Goal: Task Accomplishment & Management: Complete application form

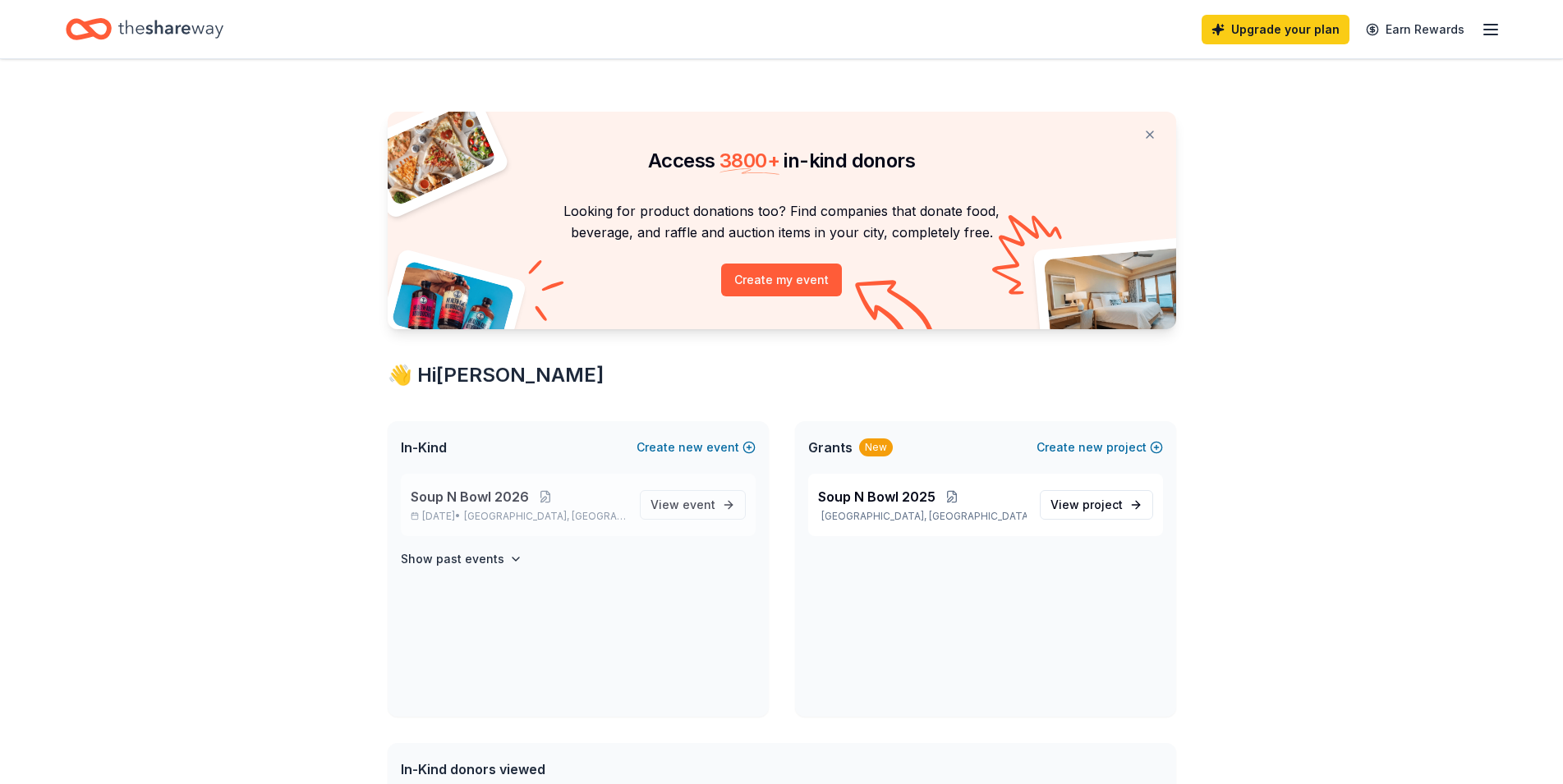
click at [505, 503] on span "Soup N Bowl 2026" at bounding box center [469, 497] width 119 height 20
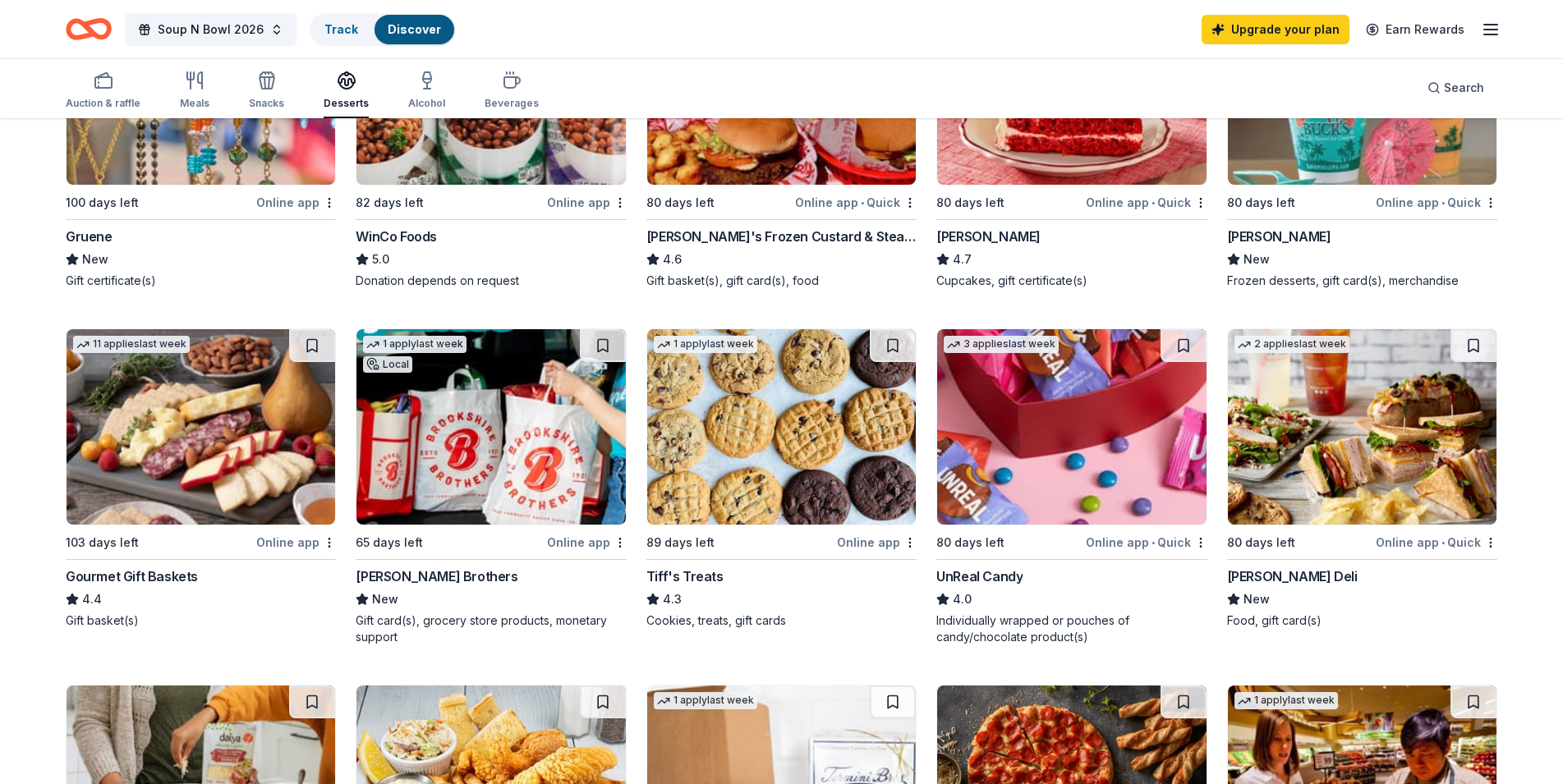
scroll to position [329, 0]
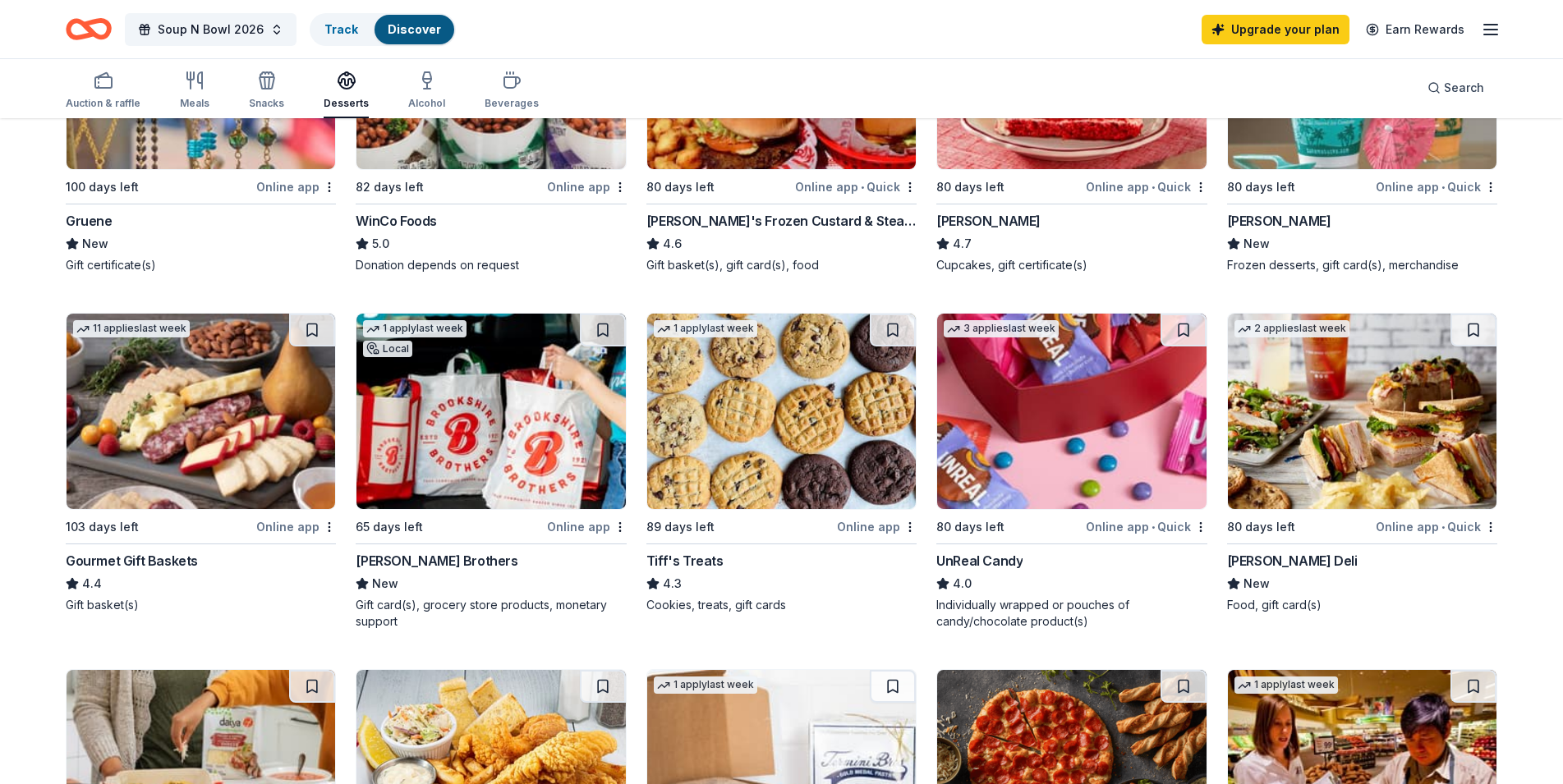
click at [722, 365] on img at bounding box center [782, 411] width 268 height 195
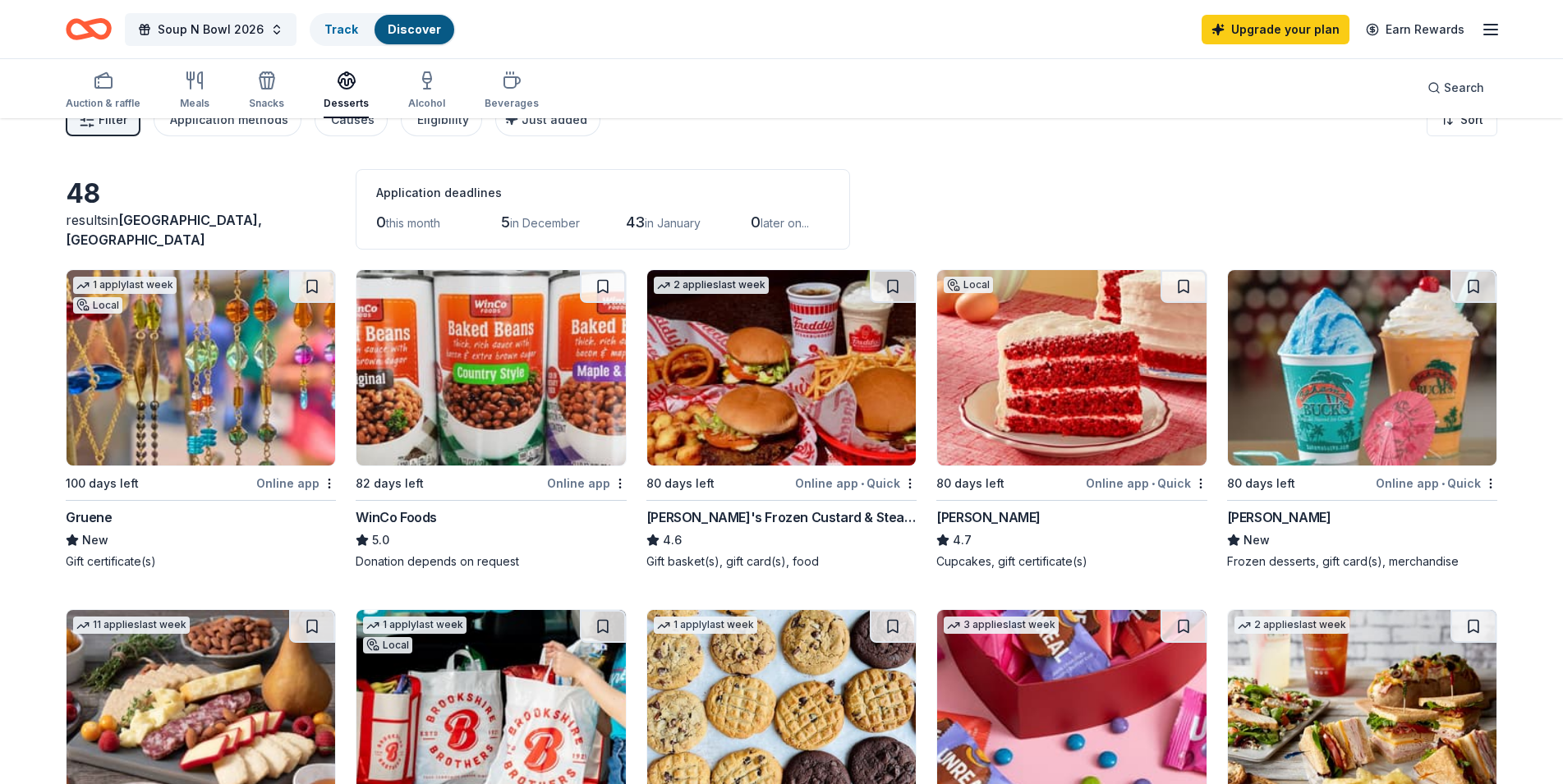
scroll to position [0, 0]
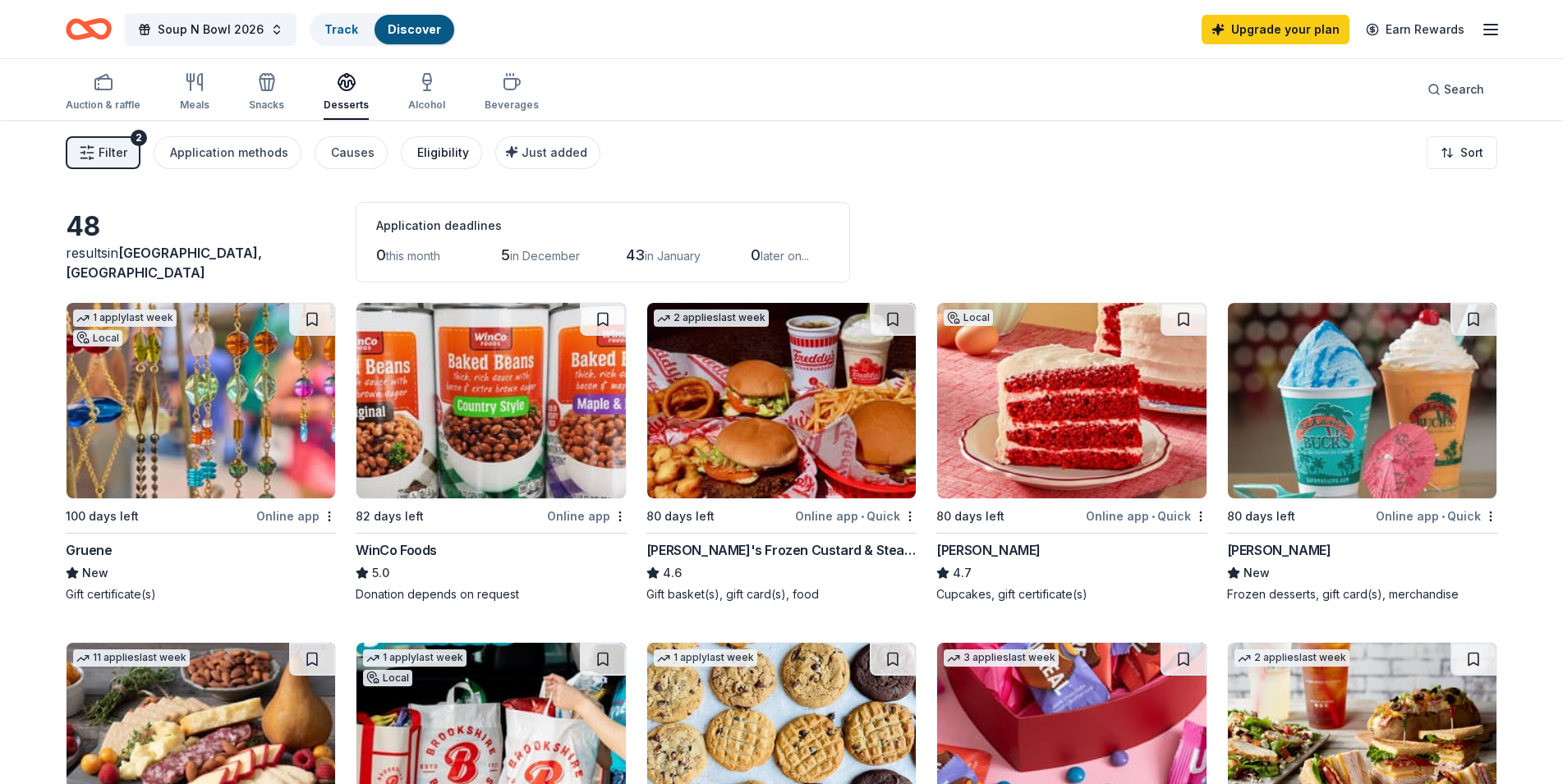
click at [436, 150] on div "Eligibility" at bounding box center [443, 153] width 52 height 20
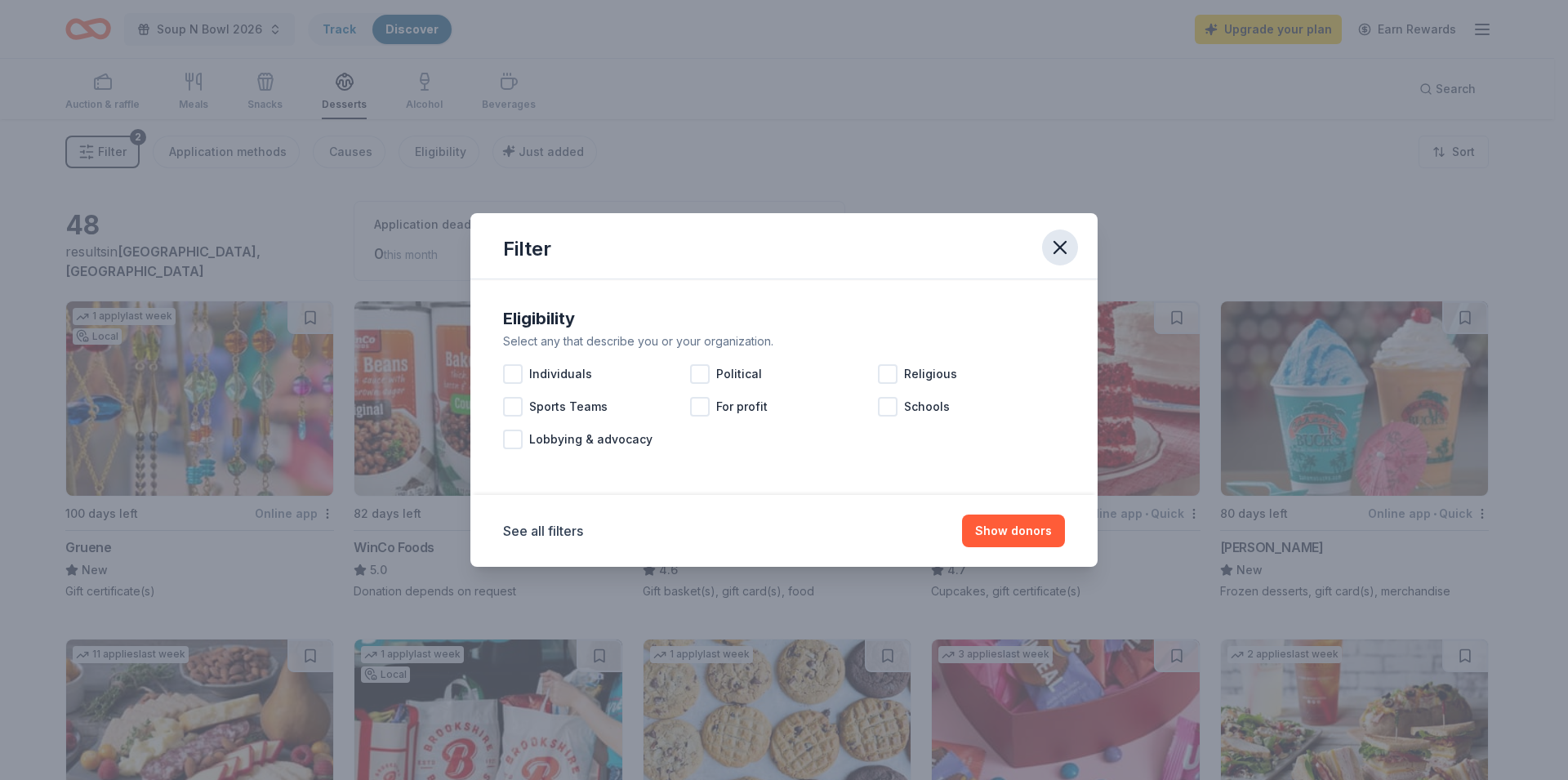
click at [1057, 249] on icon "button" at bounding box center [1060, 247] width 23 height 23
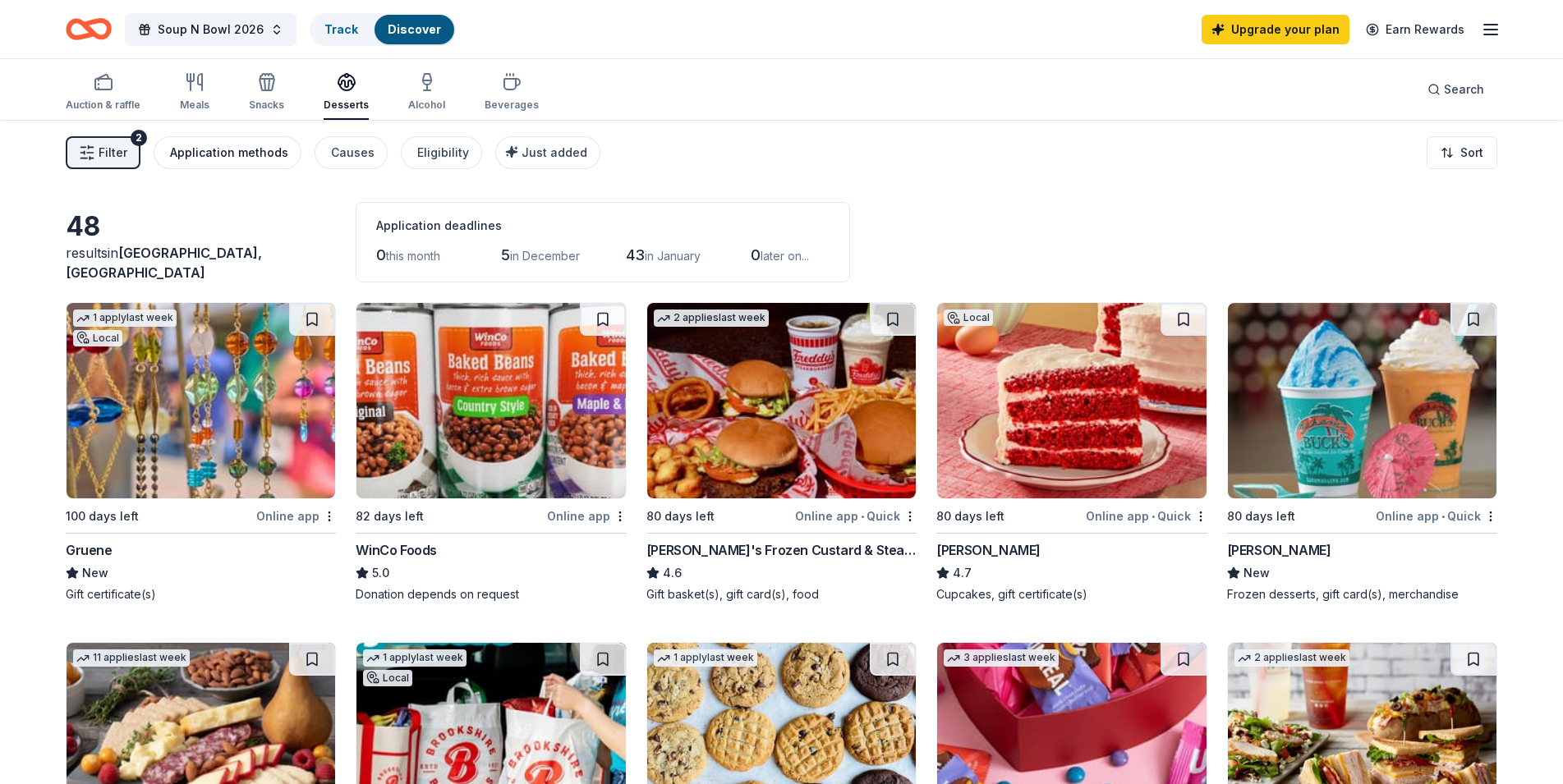
click at [241, 153] on div "Application methods" at bounding box center [229, 153] width 119 height 20
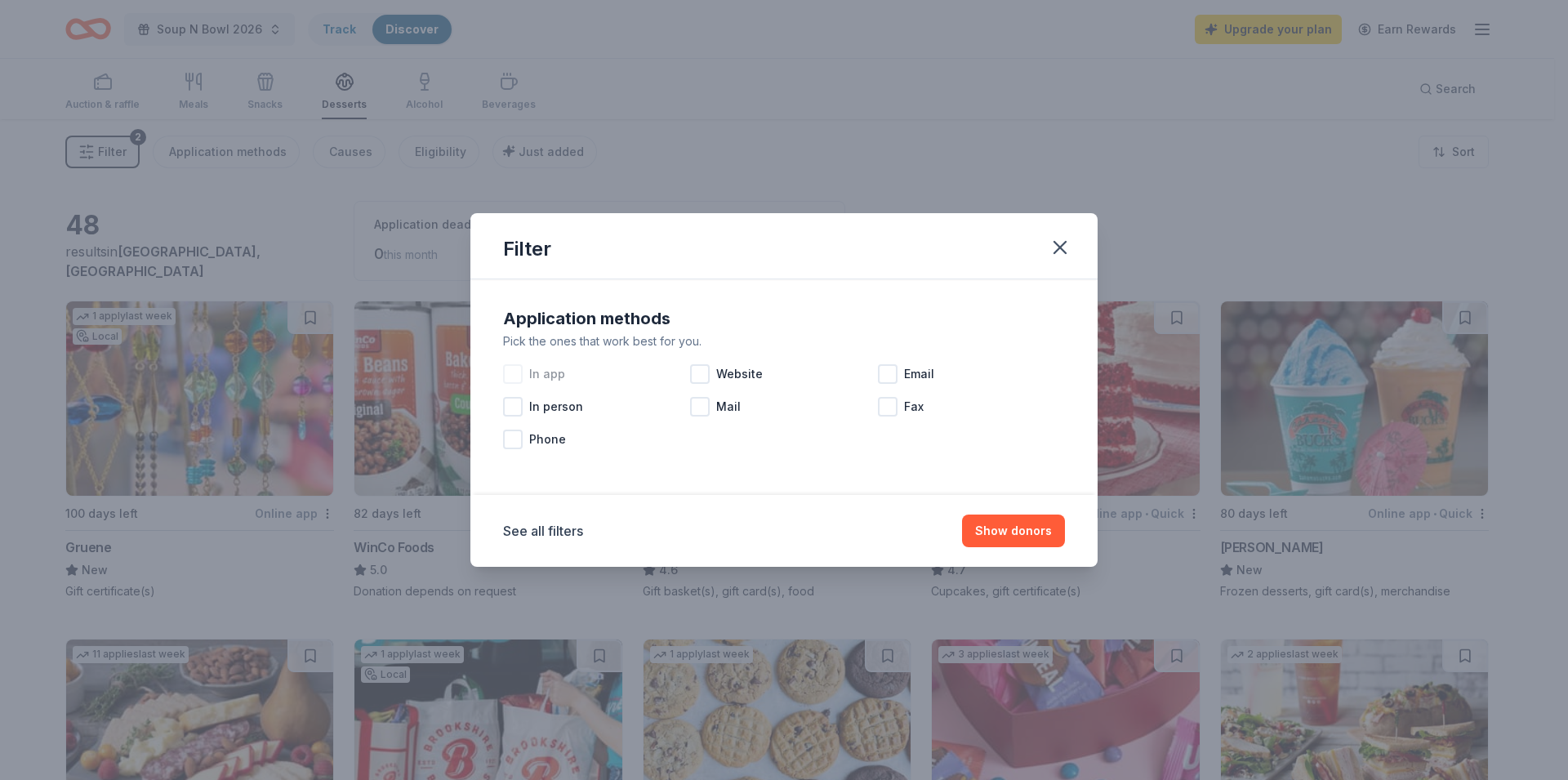
click at [520, 374] on div at bounding box center [513, 373] width 20 height 20
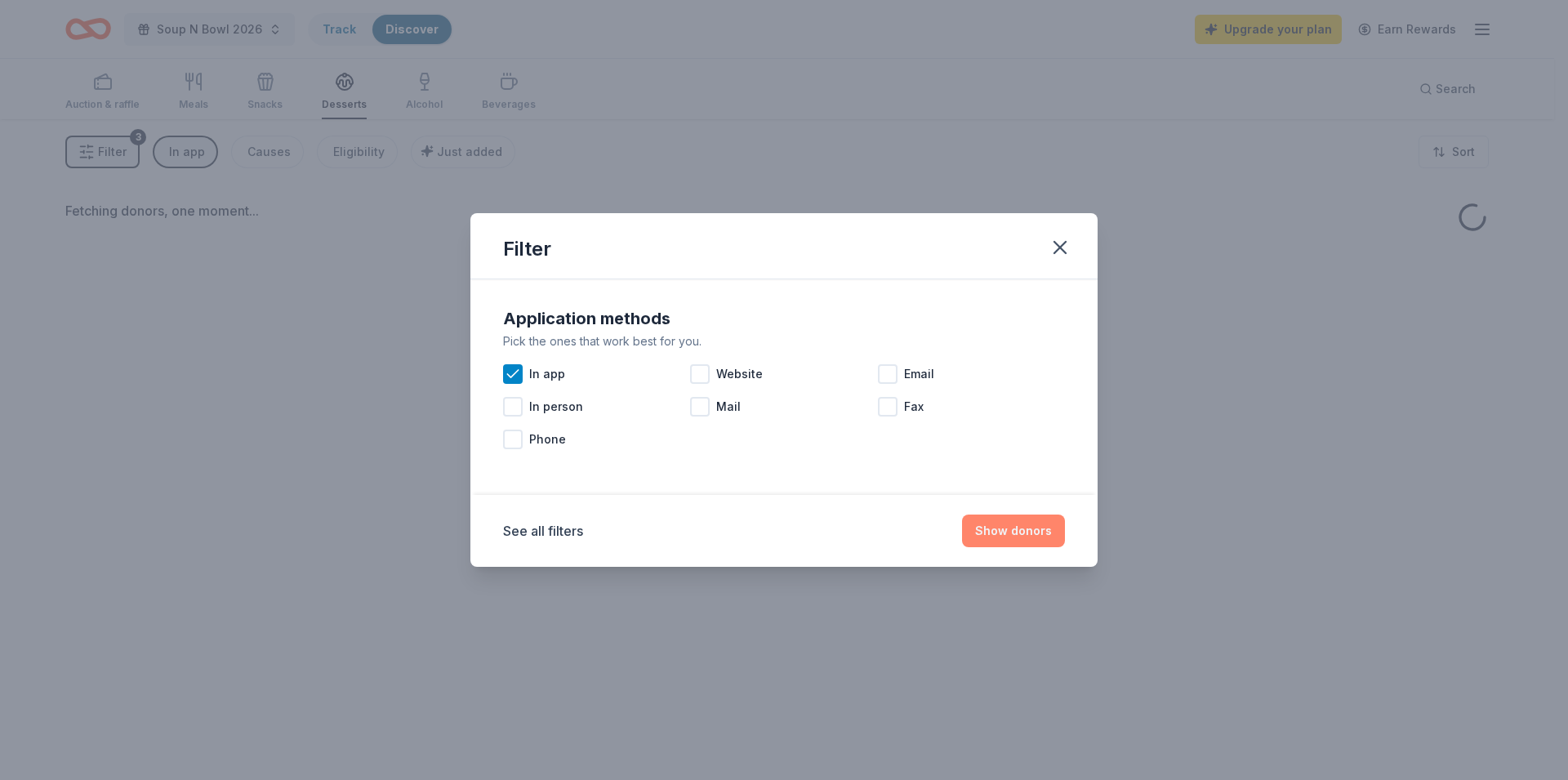
click at [1023, 540] on button "Show donors" at bounding box center [1013, 531] width 103 height 33
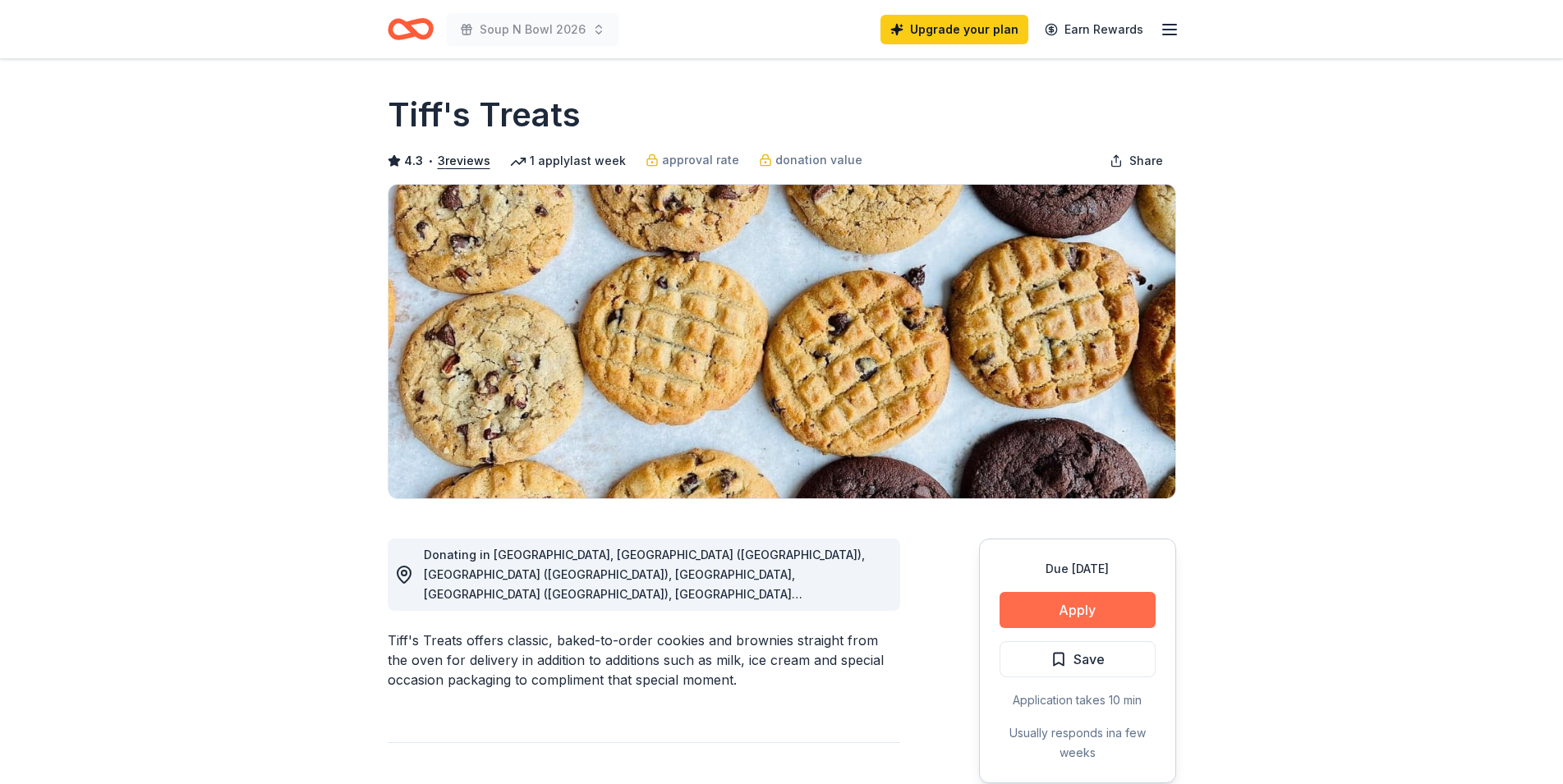
click at [1094, 605] on button "Apply" at bounding box center [1077, 611] width 156 height 36
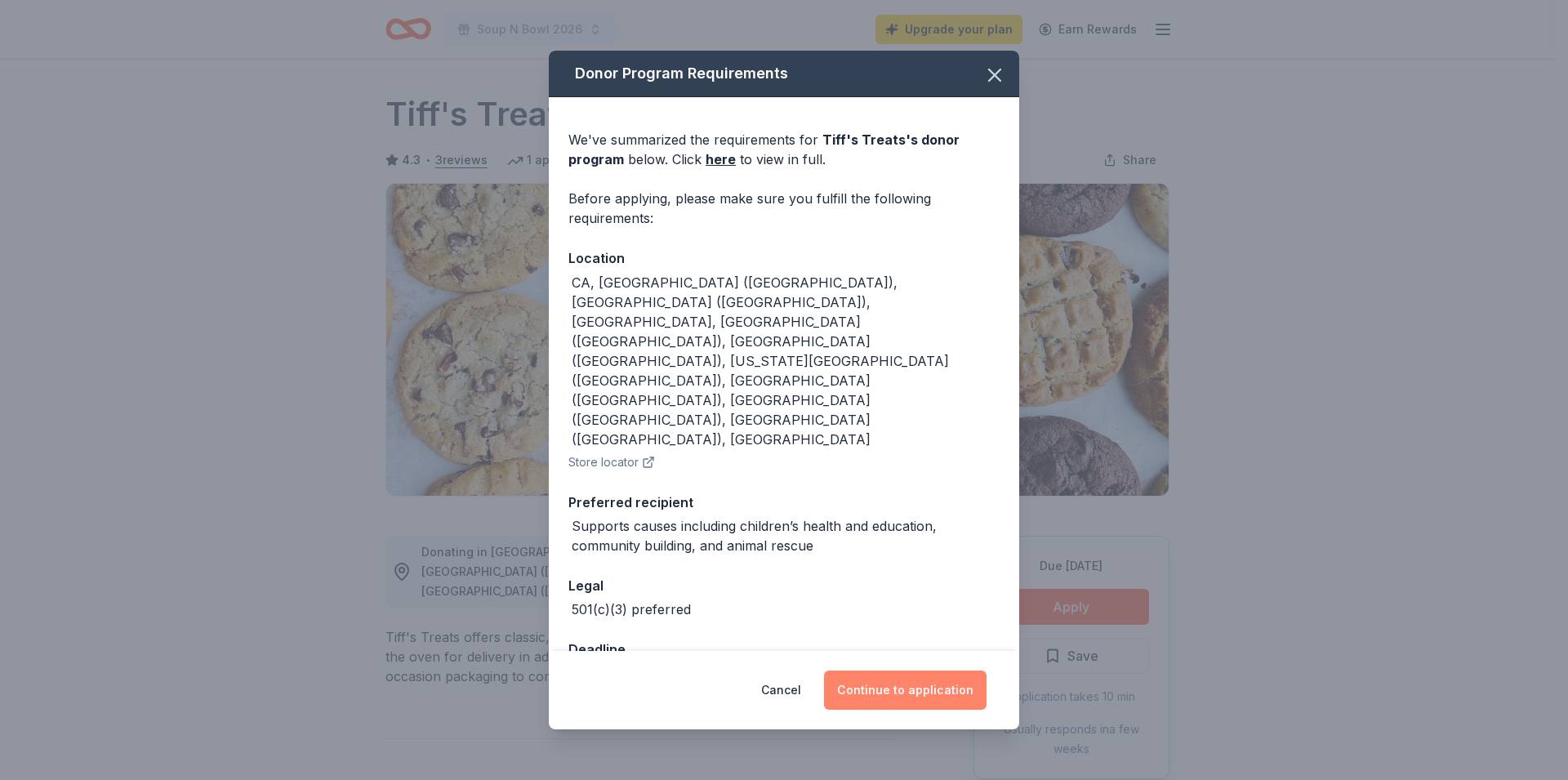
click at [916, 671] on button "Continue to application" at bounding box center [905, 690] width 162 height 40
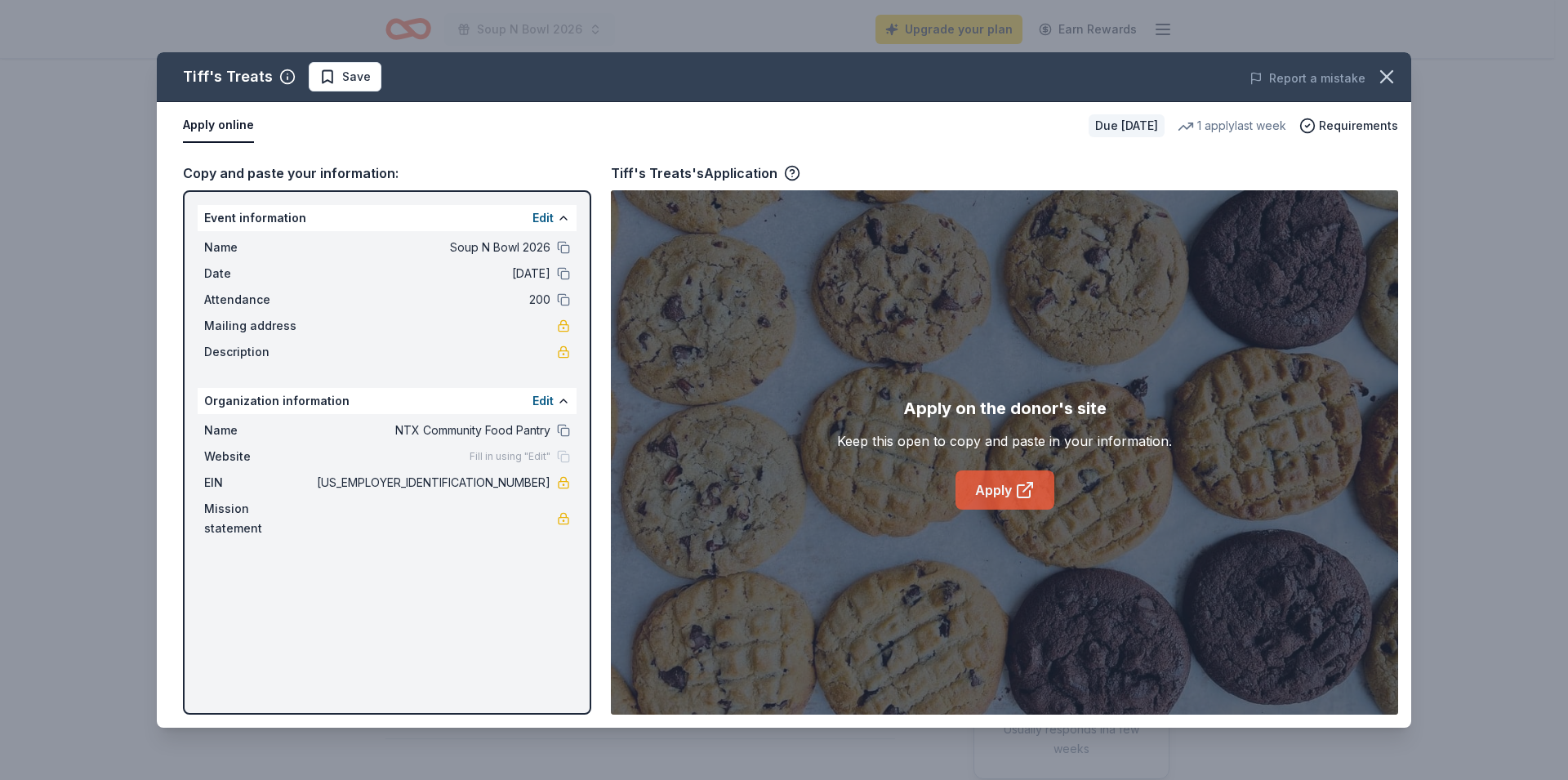
click at [993, 493] on link "Apply" at bounding box center [1004, 490] width 99 height 40
